Goal: Information Seeking & Learning: Check status

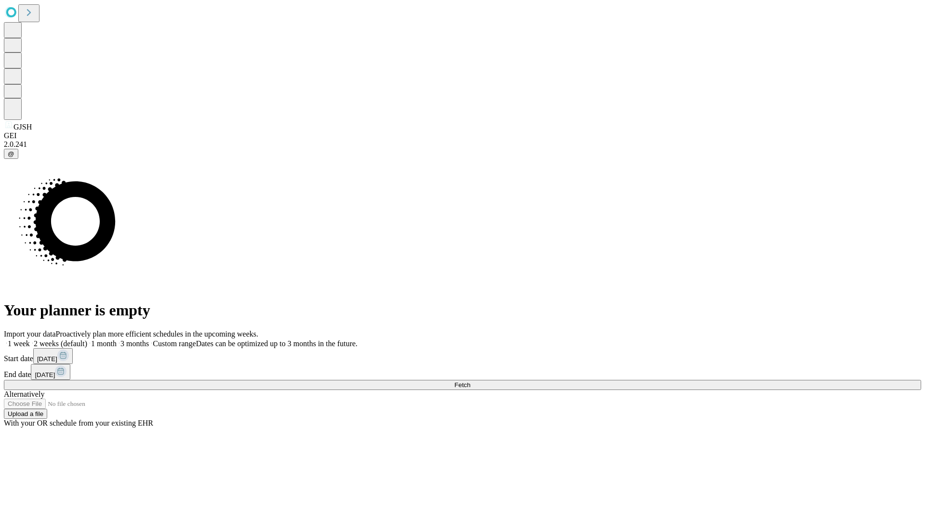
click at [470, 381] on span "Fetch" at bounding box center [462, 384] width 16 height 7
